Goal: Task Accomplishment & Management: Complete application form

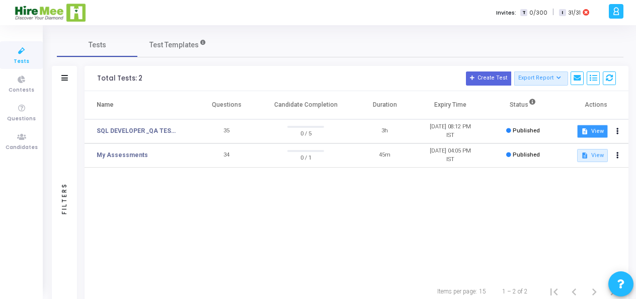
click at [587, 130] on mat-icon "description" at bounding box center [584, 131] width 7 height 7
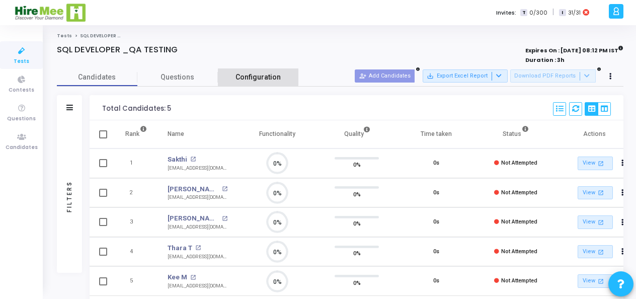
scroll to position [21, 25]
click at [241, 74] on span "Configuration" at bounding box center [257, 77] width 45 height 11
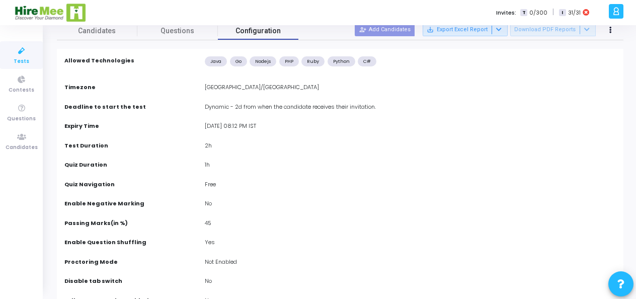
scroll to position [0, 0]
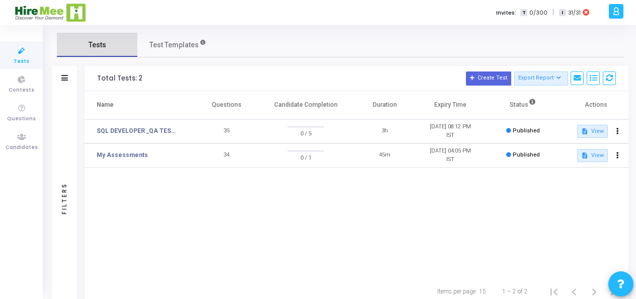
click at [82, 48] on link "Tests" at bounding box center [97, 45] width 80 height 24
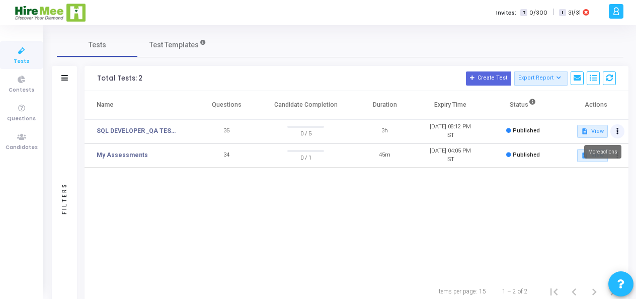
click at [617, 133] on icon at bounding box center [617, 131] width 3 height 5
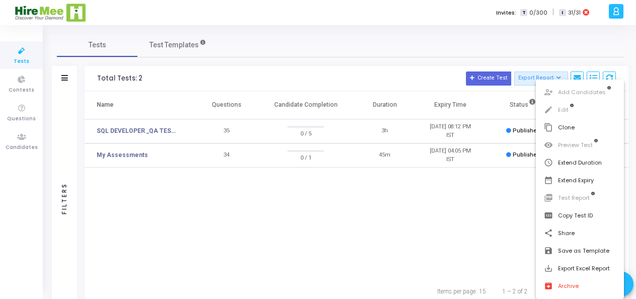
click at [14, 81] on div at bounding box center [318, 149] width 636 height 299
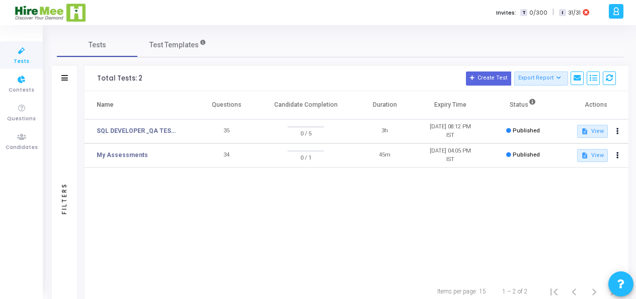
click at [18, 56] on icon at bounding box center [21, 51] width 21 height 13
click at [68, 74] on div "Filters" at bounding box center [64, 78] width 25 height 25
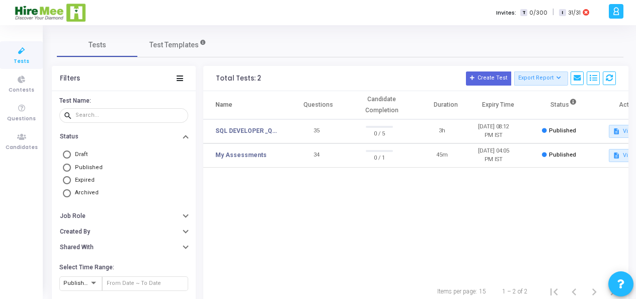
scroll to position [14, 0]
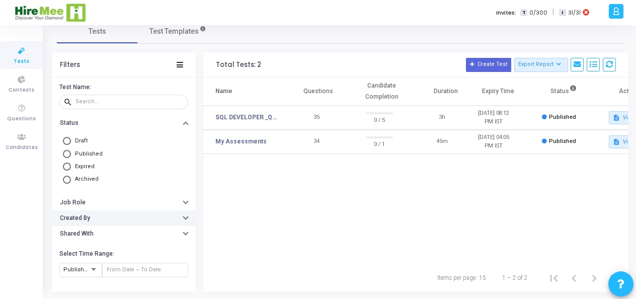
click at [119, 217] on button "Created By" at bounding box center [124, 218] width 144 height 16
click at [125, 207] on button "Job Role" at bounding box center [124, 203] width 144 height 16
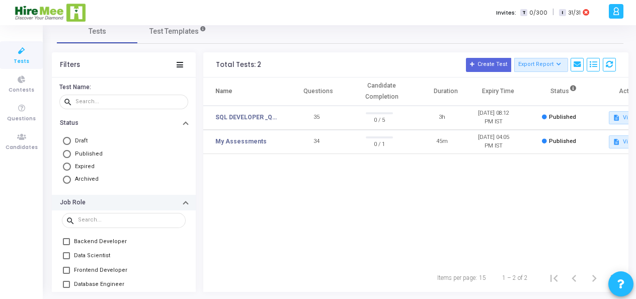
click at [125, 207] on button "Job Role" at bounding box center [124, 203] width 144 height 16
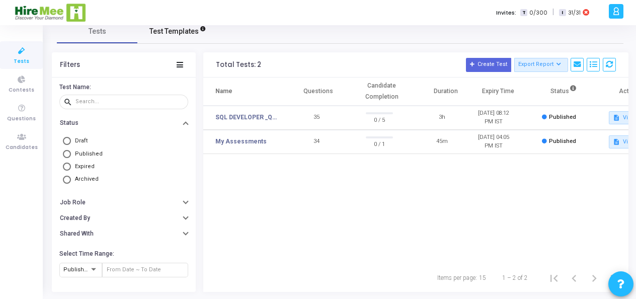
click at [187, 31] on span "Test Templates" at bounding box center [173, 31] width 49 height 11
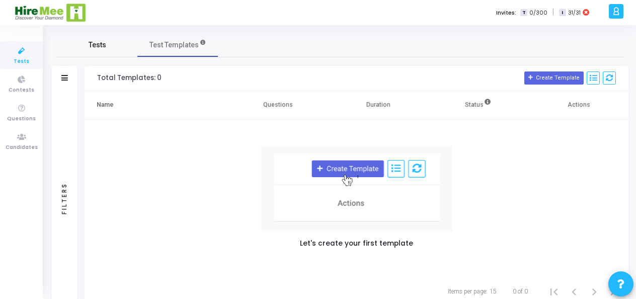
click at [98, 50] on span "Tests" at bounding box center [98, 45] width 18 height 11
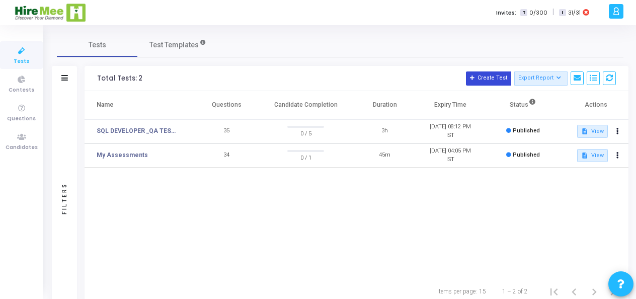
click at [505, 85] on button "Create Test" at bounding box center [488, 78] width 45 height 14
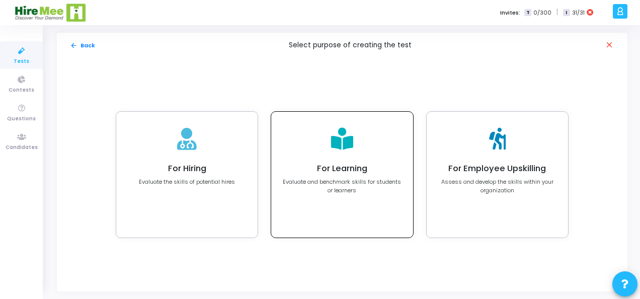
click at [328, 166] on h4 "For Learning" at bounding box center [341, 168] width 119 height 10
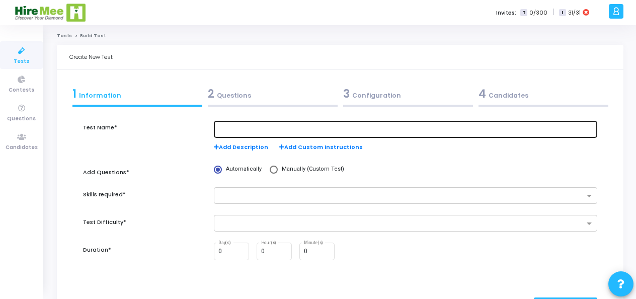
click at [286, 126] on input "text" at bounding box center [405, 129] width 375 height 7
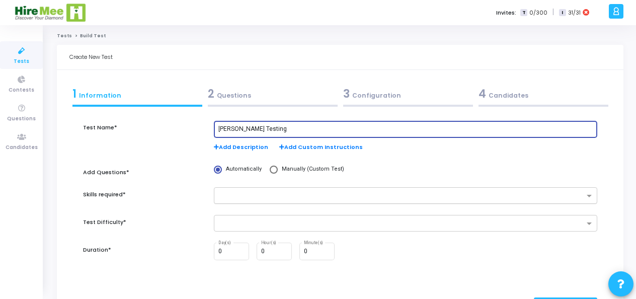
type input "Sayan Testing"
click at [256, 198] on input "text" at bounding box center [401, 196] width 365 height 9
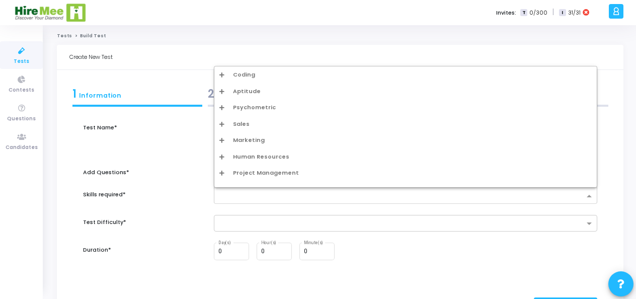
click at [279, 78] on div "Coding" at bounding box center [405, 74] width 372 height 9
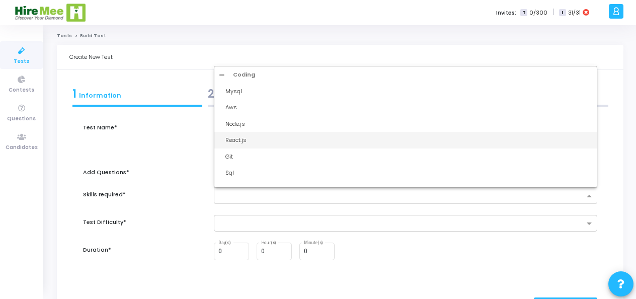
click at [265, 131] on div "Node.js" at bounding box center [405, 124] width 382 height 17
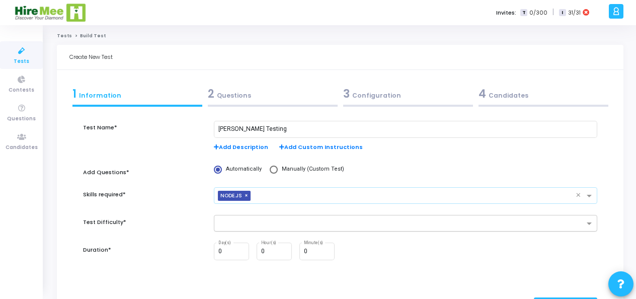
click at [275, 218] on div at bounding box center [399, 223] width 370 height 13
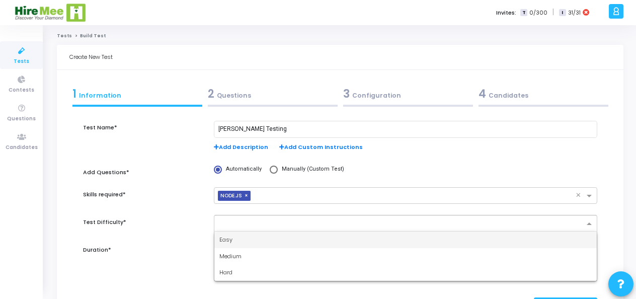
click at [268, 249] on div "Medium" at bounding box center [405, 256] width 382 height 17
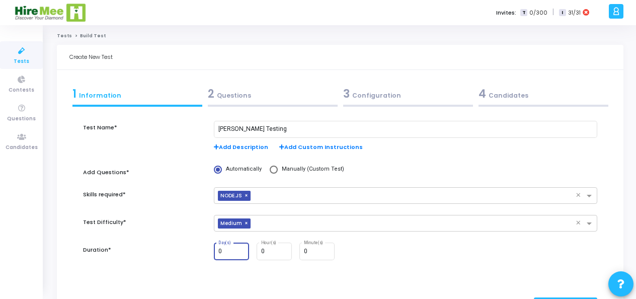
click at [224, 251] on div "0 Day(s)" at bounding box center [231, 250] width 35 height 19
drag, startPoint x: 223, startPoint y: 250, endPoint x: 201, endPoint y: 253, distance: 22.3
click at [201, 253] on div "Duration* 0 Day(s) 0 Hour(s) 0 Minute(s)" at bounding box center [340, 256] width 524 height 29
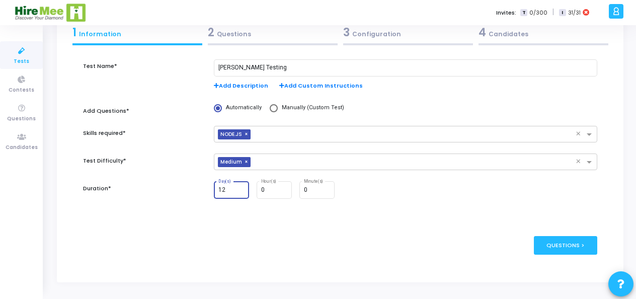
scroll to position [62, 0]
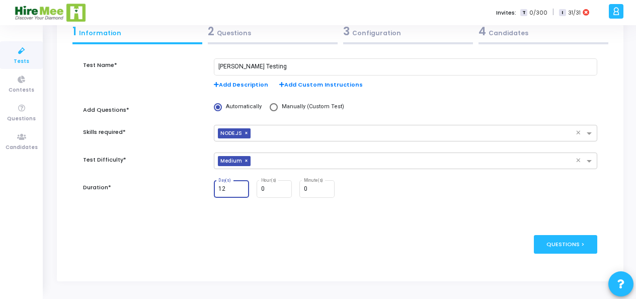
type input "12"
click at [279, 234] on div "publish Publish Now Questions >" at bounding box center [340, 244] width 514 height 49
click at [540, 241] on div "Questions >" at bounding box center [566, 244] width 64 height 19
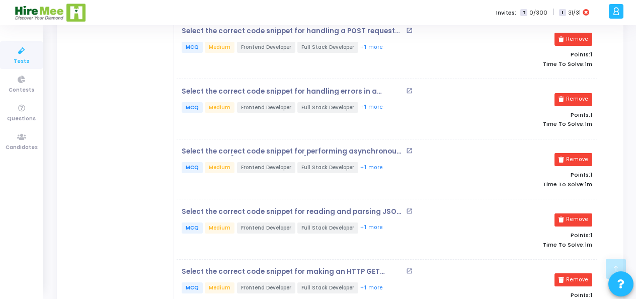
scroll to position [1169, 0]
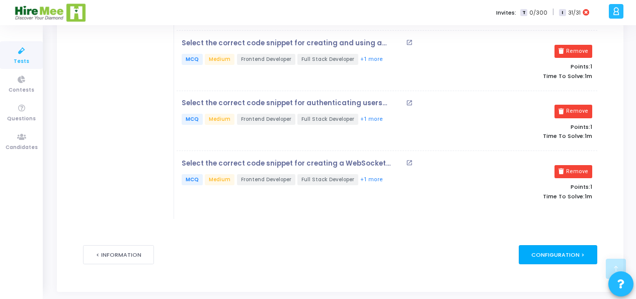
click at [556, 245] on div "Configuration >" at bounding box center [558, 254] width 79 height 19
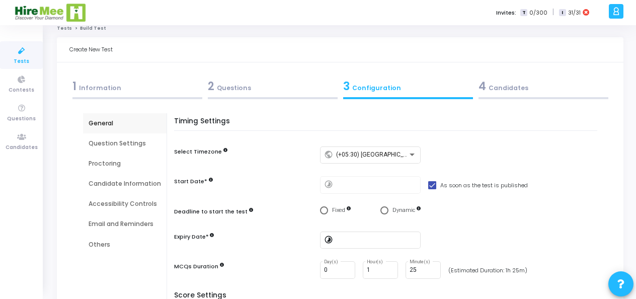
scroll to position [0, 0]
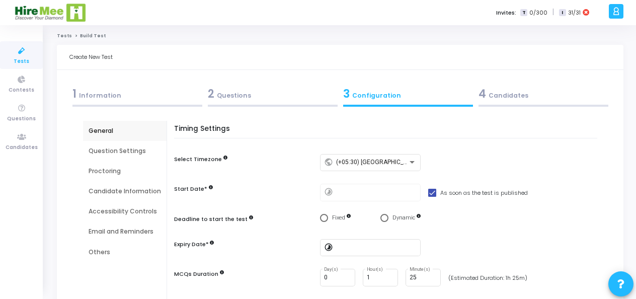
click at [103, 147] on div "Question Settings" at bounding box center [125, 150] width 72 height 9
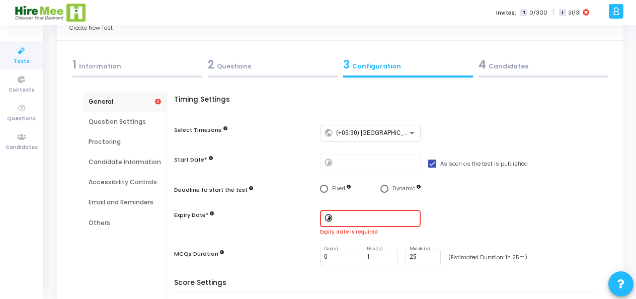
scroll to position [50, 0]
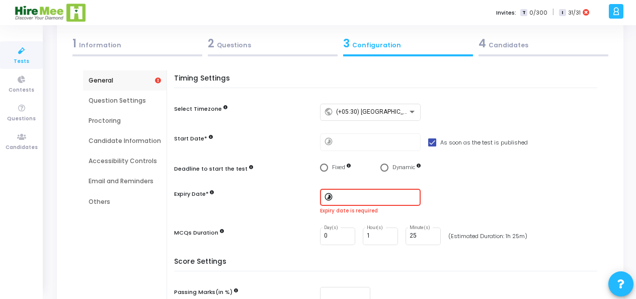
click at [325, 196] on mat-icon "timelapse" at bounding box center [330, 198] width 12 height 12
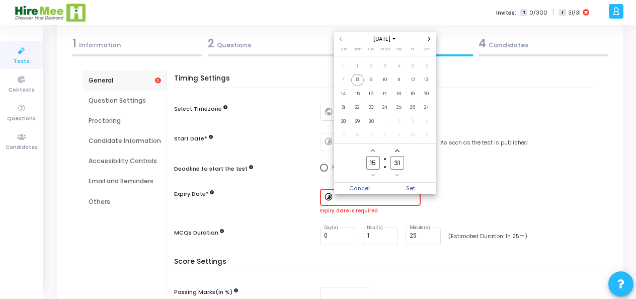
scroll to position [0, 0]
click at [391, 38] on span "Sep 2025" at bounding box center [385, 39] width 30 height 9
click at [385, 100] on span "2026" at bounding box center [385, 98] width 24 height 11
click at [407, 190] on span "Set" at bounding box center [410, 188] width 51 height 11
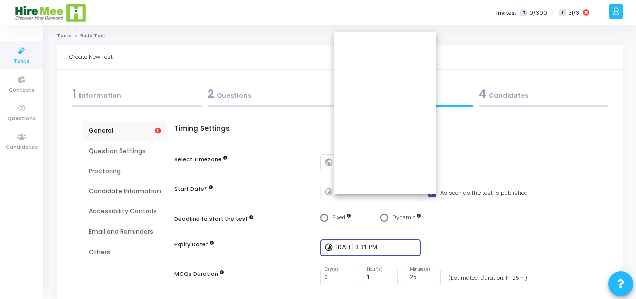
scroll to position [50, 0]
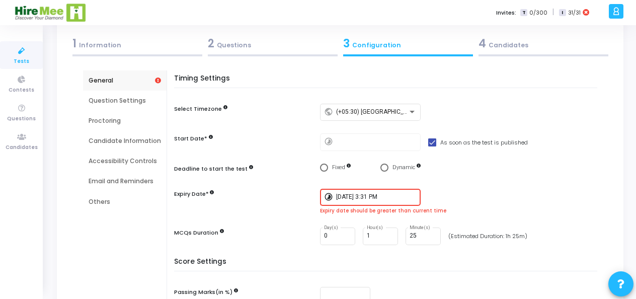
click at [273, 234] on div "MCQs Duration" at bounding box center [244, 233] width 141 height 13
click at [292, 190] on div "Expiry Date*" at bounding box center [244, 195] width 141 height 13
click at [324, 197] on mat-icon "timelapse" at bounding box center [330, 198] width 12 height 12
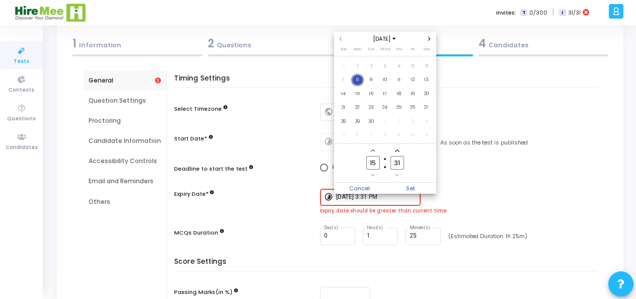
scroll to position [0, 0]
click at [384, 81] on span "10" at bounding box center [385, 80] width 13 height 13
click at [291, 164] on div at bounding box center [318, 149] width 636 height 299
type input "9/10/2025, 3:31 PM"
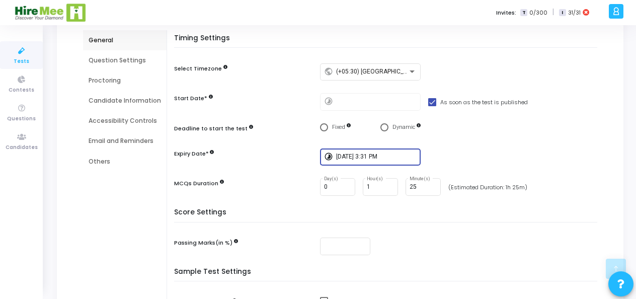
scroll to position [2, 0]
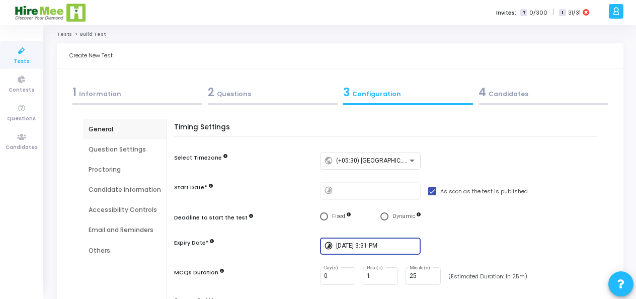
click at [112, 149] on div "Question Settings" at bounding box center [125, 149] width 72 height 9
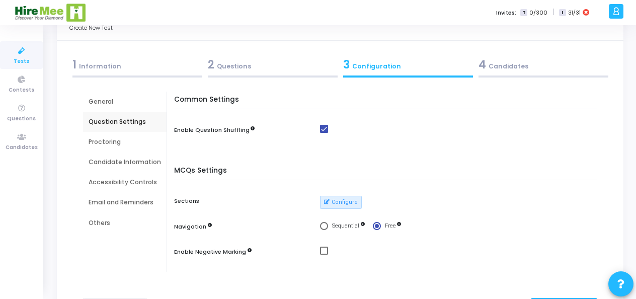
scroll to position [52, 0]
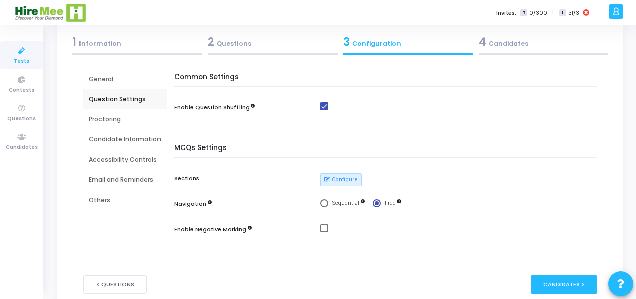
click at [133, 182] on div "Email and Reminders" at bounding box center [125, 179] width 72 height 9
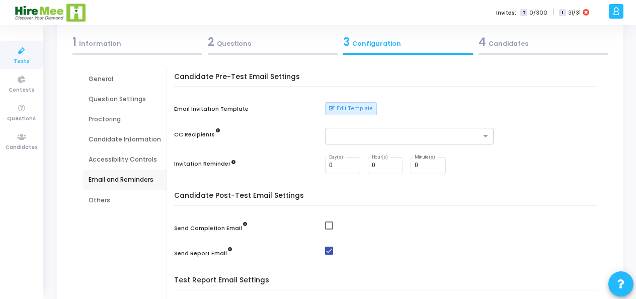
click at [127, 152] on div "Accessibility Controls" at bounding box center [125, 159] width 84 height 20
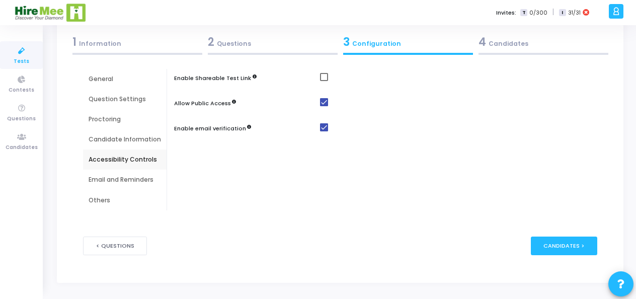
click at [130, 139] on div "Candidate Information" at bounding box center [125, 139] width 72 height 9
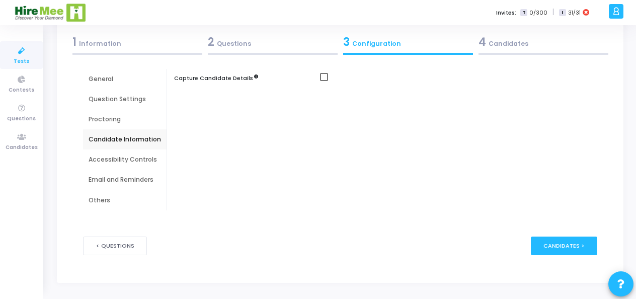
click at [100, 121] on div "Proctoring" at bounding box center [125, 119] width 72 height 9
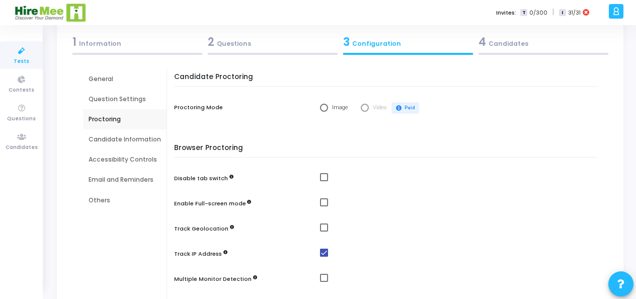
click at [108, 139] on div "Candidate Information" at bounding box center [125, 139] width 72 height 9
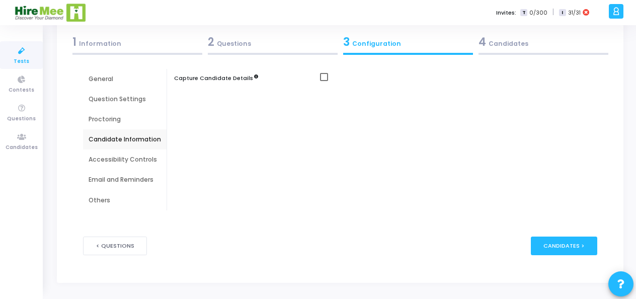
click at [105, 153] on div "Accessibility Controls" at bounding box center [125, 159] width 84 height 20
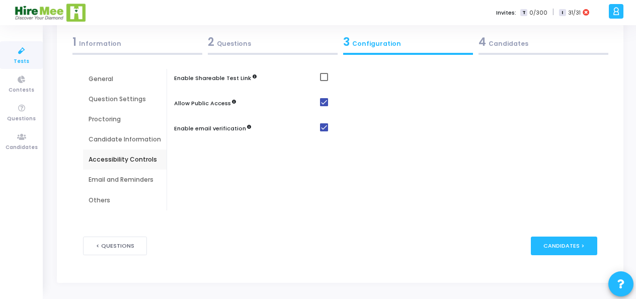
click at [105, 193] on div "Others" at bounding box center [125, 200] width 84 height 20
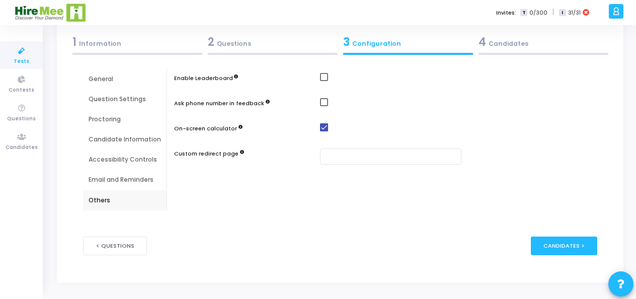
click at [140, 181] on div "Email and Reminders" at bounding box center [125, 179] width 72 height 9
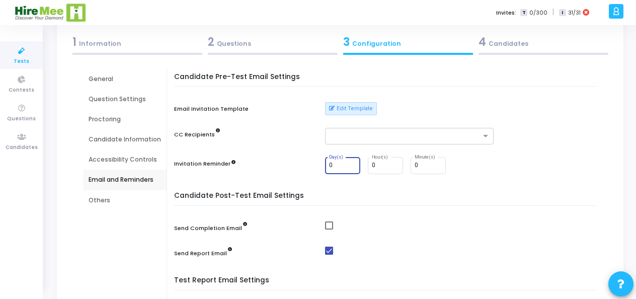
drag, startPoint x: 341, startPoint y: 167, endPoint x: 316, endPoint y: 166, distance: 25.2
click at [316, 166] on div "Invitation Reminder 0 Day(s) 0 Hour(s) 0 Minute(s)" at bounding box center [388, 166] width 428 height 18
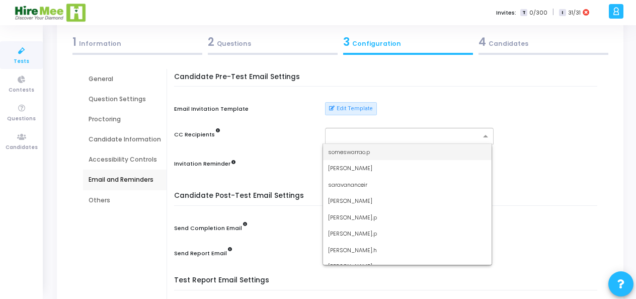
click at [358, 141] on div at bounding box center [404, 137] width 151 height 10
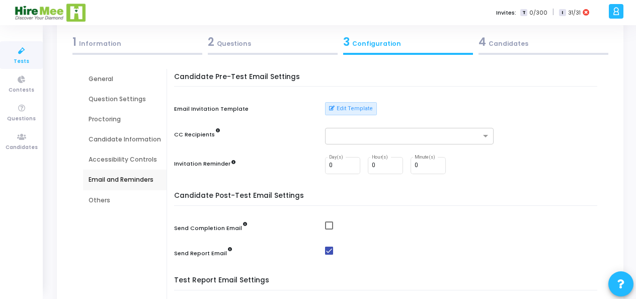
click at [266, 174] on div "Candidate Pre-Test Email Settings Email Invitation Template Edit Template CC Re…" at bounding box center [388, 130] width 418 height 114
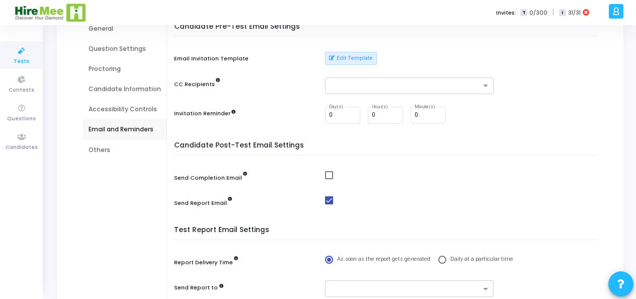
scroll to position [152, 0]
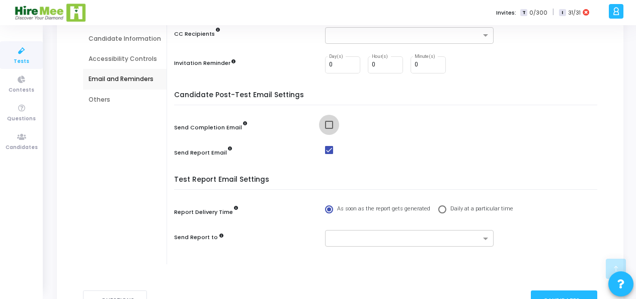
click at [326, 125] on span at bounding box center [329, 125] width 8 height 8
click at [328, 129] on input "checkbox" at bounding box center [328, 129] width 1 height 1
click at [326, 125] on span at bounding box center [329, 125] width 8 height 8
click at [328, 129] on input "checkbox" at bounding box center [328, 129] width 1 height 1
click at [326, 125] on span at bounding box center [329, 125] width 8 height 8
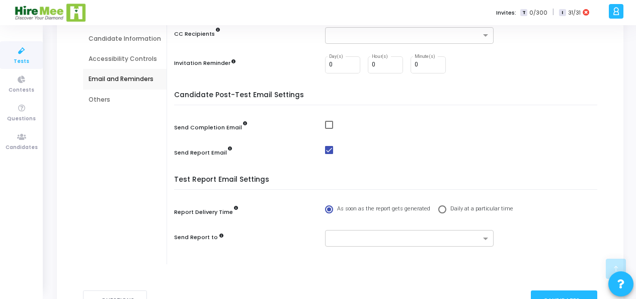
click at [328, 129] on input "checkbox" at bounding box center [328, 129] width 1 height 1
checkbox input "true"
click at [329, 151] on span at bounding box center [329, 150] width 8 height 8
click at [329, 154] on input "checkbox" at bounding box center [328, 154] width 1 height 1
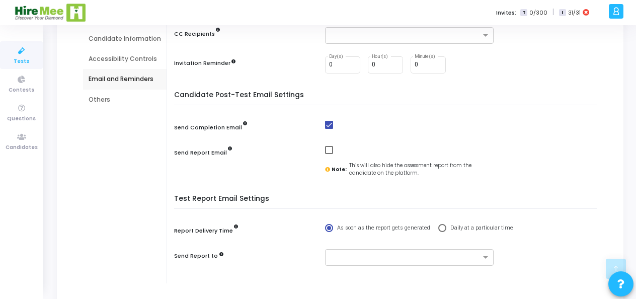
click at [329, 151] on span at bounding box center [329, 150] width 8 height 8
click at [329, 154] on input "checkbox" at bounding box center [328, 154] width 1 height 1
checkbox input "true"
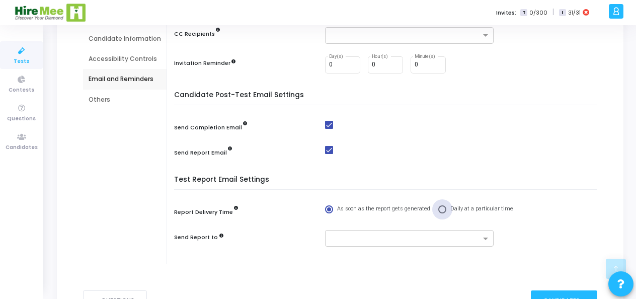
click at [438, 211] on span at bounding box center [442, 209] width 8 height 8
click at [438, 211] on input "Daily at a particular time" at bounding box center [442, 209] width 8 height 8
radio input "true"
click at [438, 211] on span at bounding box center [442, 209] width 8 height 8
click at [438, 211] on input "Daily at a particular time" at bounding box center [442, 209] width 8 height 8
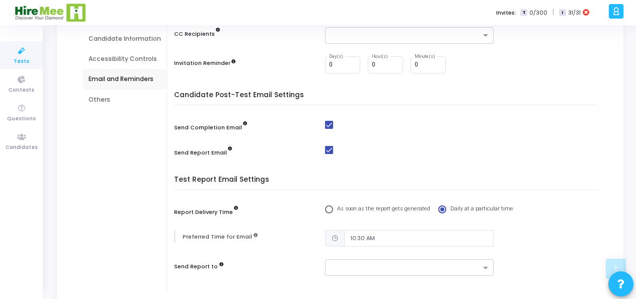
click at [336, 209] on span "As soon as the report gets generated" at bounding box center [381, 209] width 97 height 9
click at [333, 209] on input "As soon as the report gets generated" at bounding box center [329, 209] width 8 height 8
radio input "true"
click at [339, 227] on div "Test Report Email Settings Report Delivery Time As soon as the report gets gene…" at bounding box center [388, 218] width 418 height 84
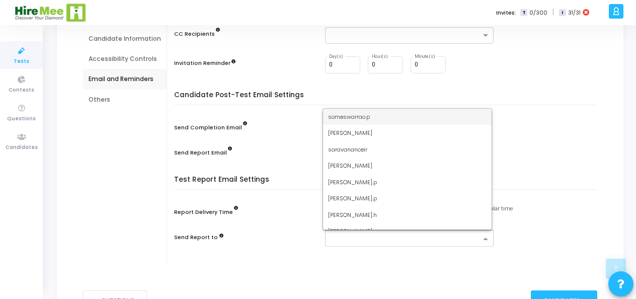
click at [339, 235] on input "text" at bounding box center [406, 239] width 150 height 9
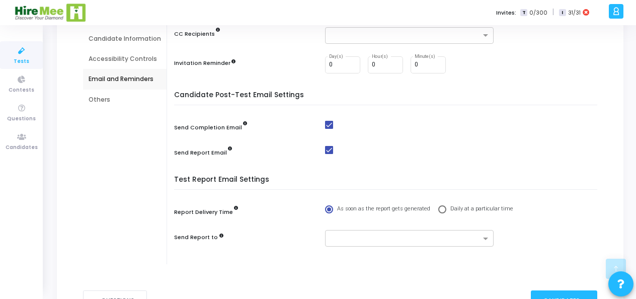
click at [286, 228] on div "Test Report Email Settings Report Delivery Time As soon as the report gets gene…" at bounding box center [388, 218] width 418 height 84
click at [438, 209] on span at bounding box center [442, 209] width 8 height 8
click at [438, 209] on input "Daily at a particular time" at bounding box center [442, 209] width 8 height 8
radio input "true"
click at [438, 209] on span at bounding box center [442, 209] width 8 height 8
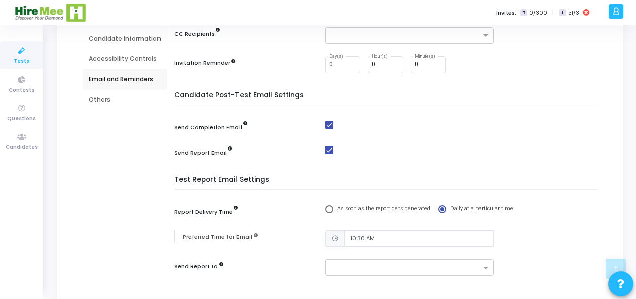
click at [438, 209] on input "Daily at a particular time" at bounding box center [442, 209] width 8 height 8
click at [340, 207] on span "As soon as the report gets generated" at bounding box center [381, 209] width 97 height 9
click at [333, 207] on input "As soon as the report gets generated" at bounding box center [329, 209] width 8 height 8
radio input "true"
click at [146, 100] on div "Others" at bounding box center [125, 99] width 72 height 9
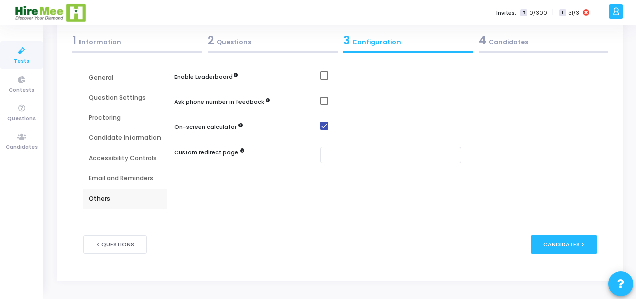
scroll to position [53, 0]
click at [356, 154] on input "text" at bounding box center [390, 155] width 141 height 17
click at [415, 233] on div "< Questions publish Publish Now Candidates >" at bounding box center [340, 244] width 514 height 49
